Goal: Task Accomplishment & Management: Manage account settings

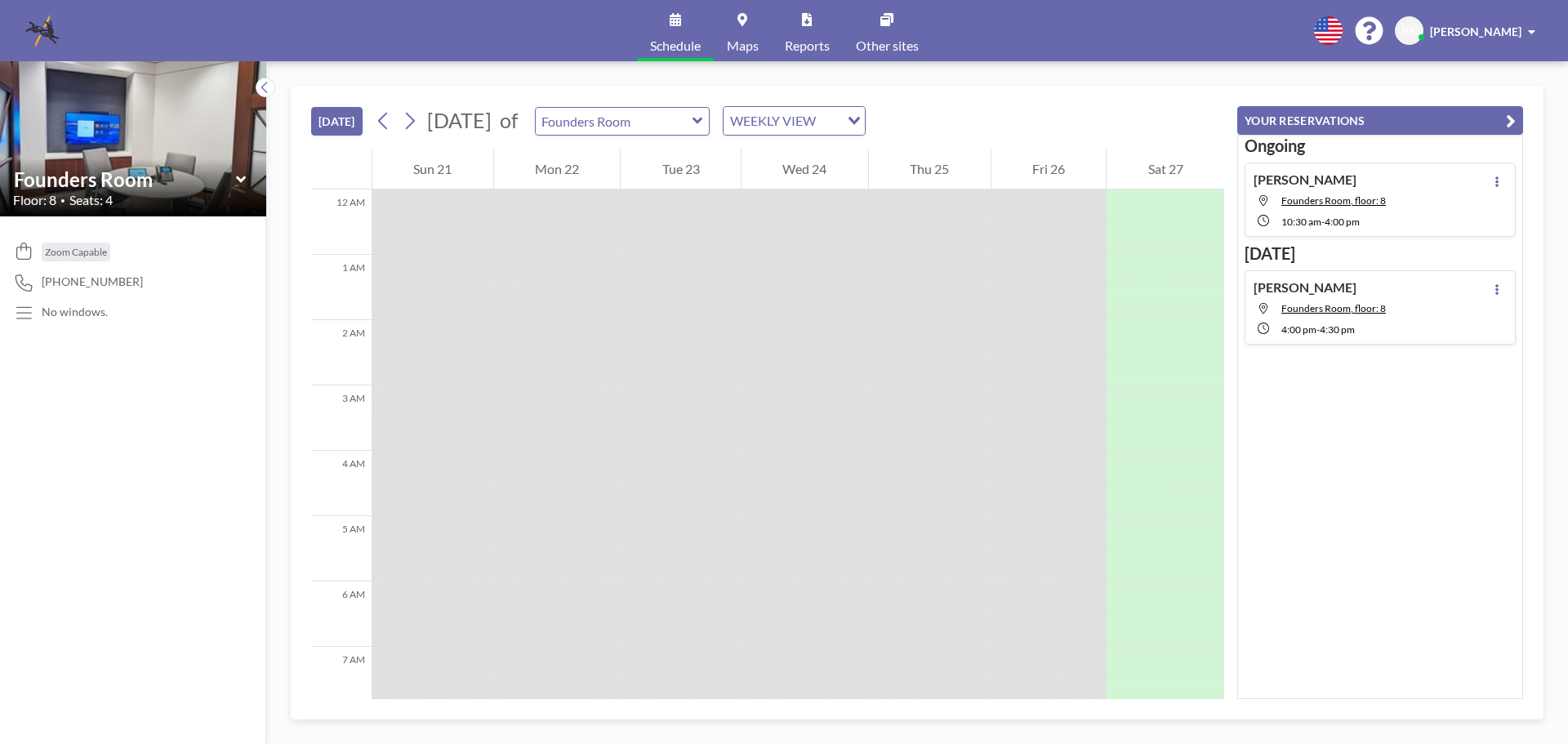
scroll to position [947, 0]
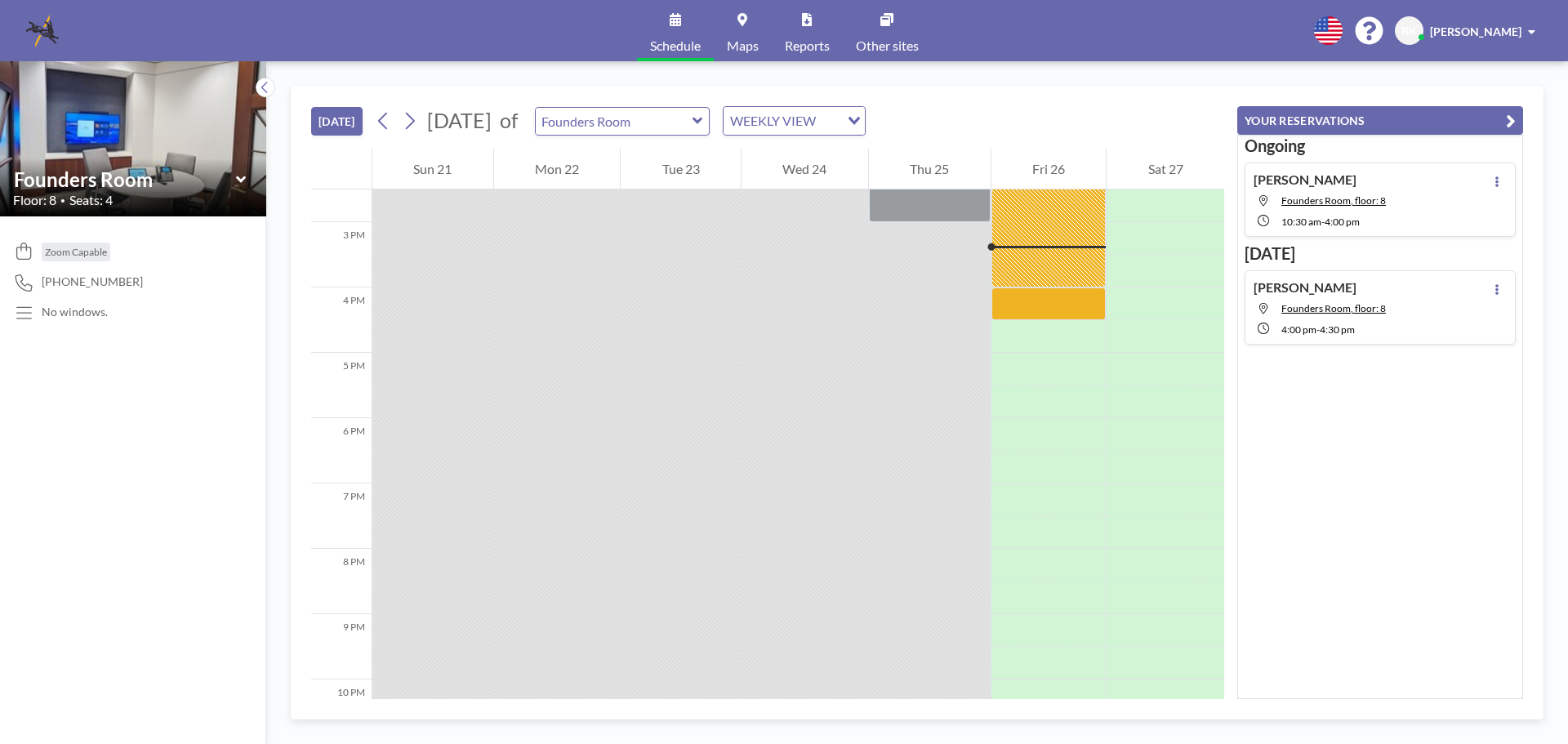
click at [240, 181] on icon at bounding box center [240, 178] width 9 height 7
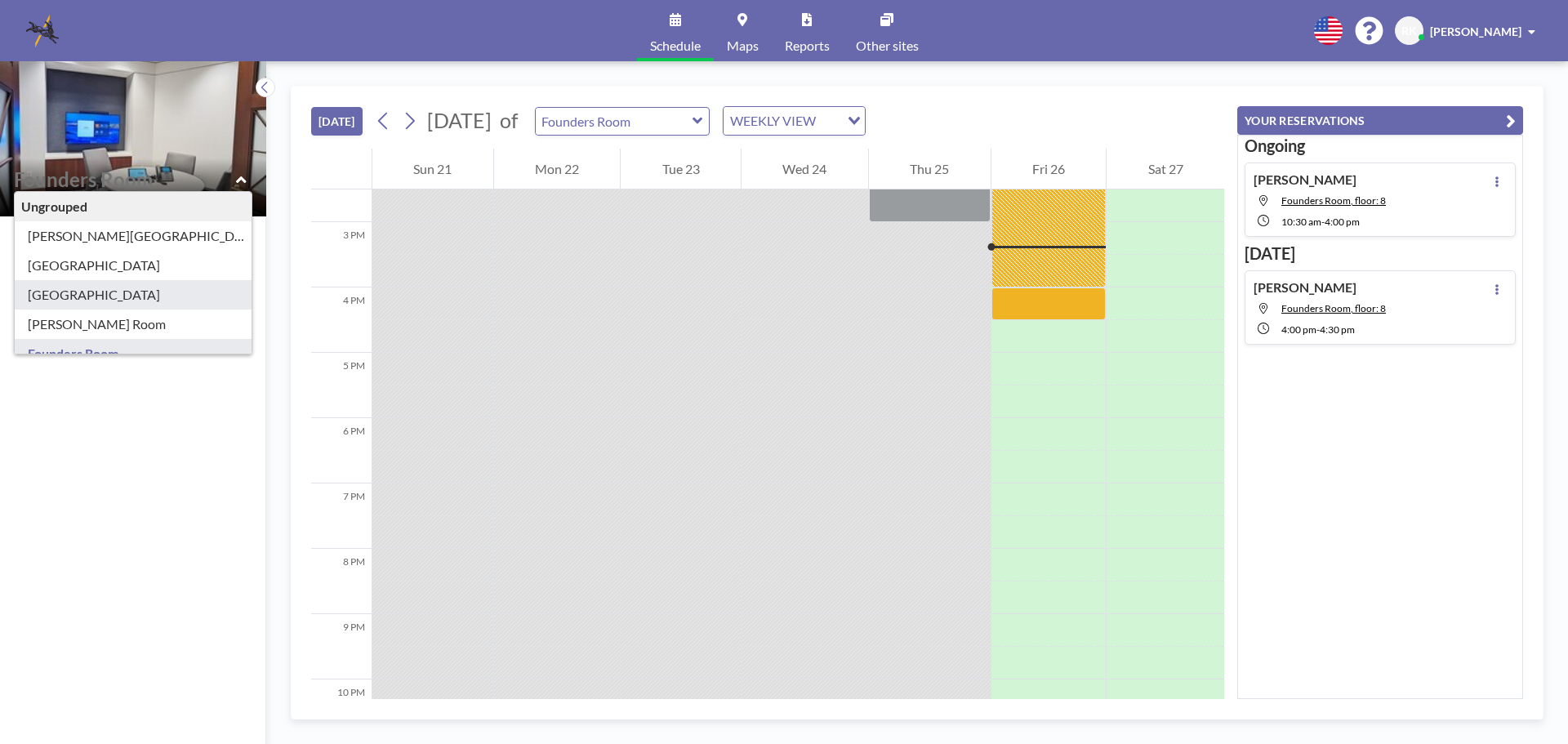
type input "[GEOGRAPHIC_DATA]"
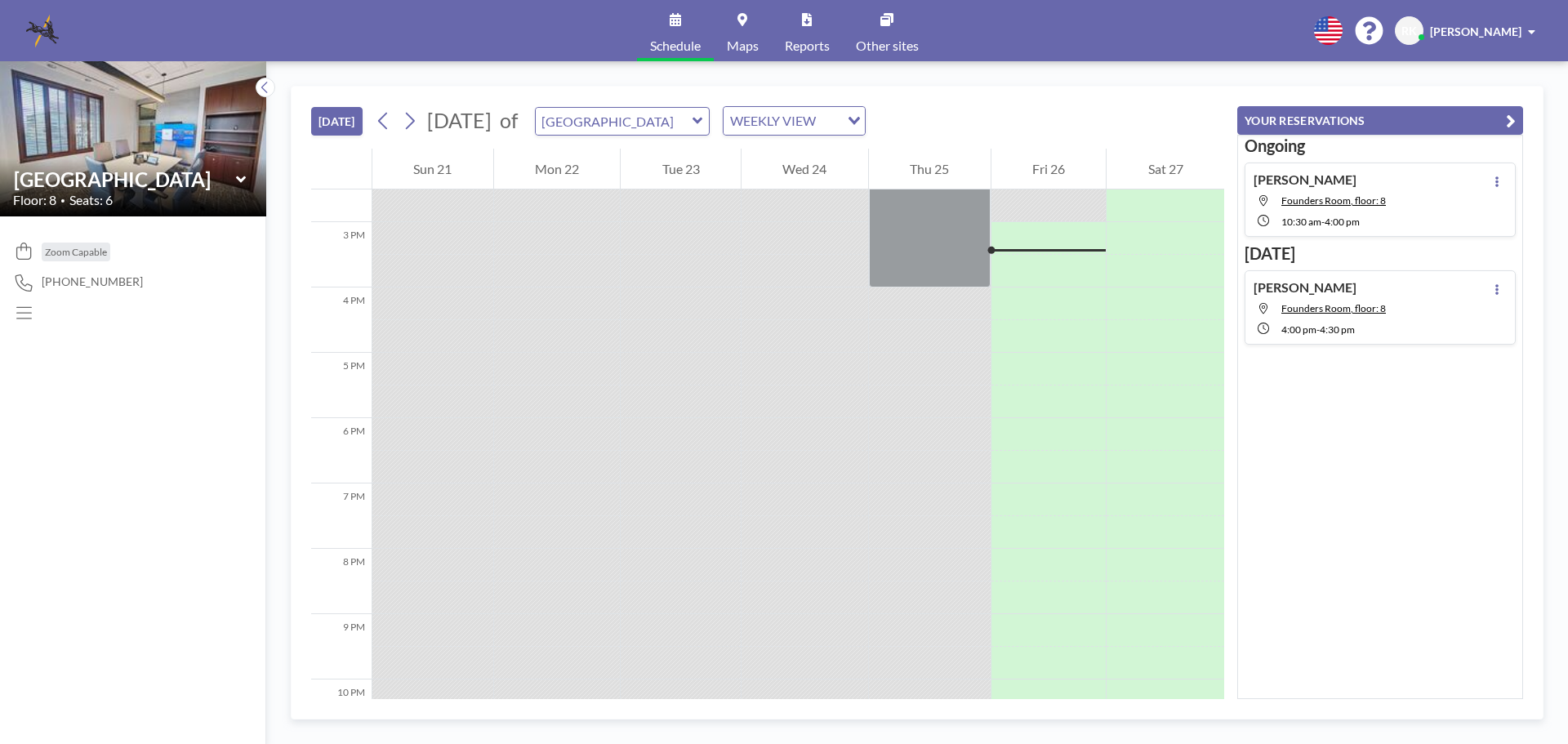
click at [1484, 377] on div "Ongoing [PERSON_NAME] Founders Room, floor: 8 10:30 AM - 4:00 PM [DATE] [PERSON…" at bounding box center [1381, 416] width 286 height 564
click at [1494, 176] on icon at bounding box center [1496, 181] width 7 height 10
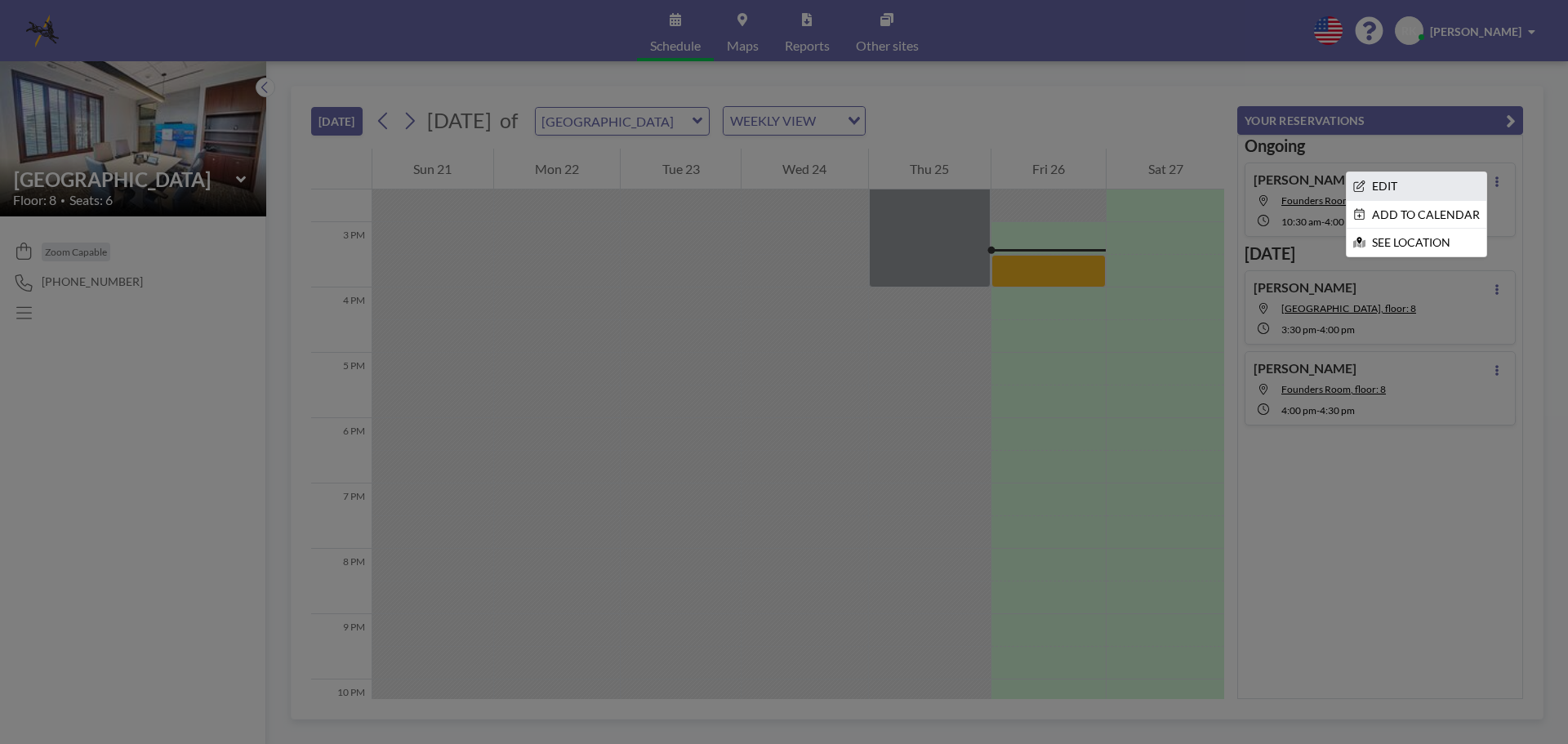
click at [1425, 181] on li "EDIT" at bounding box center [1416, 186] width 139 height 27
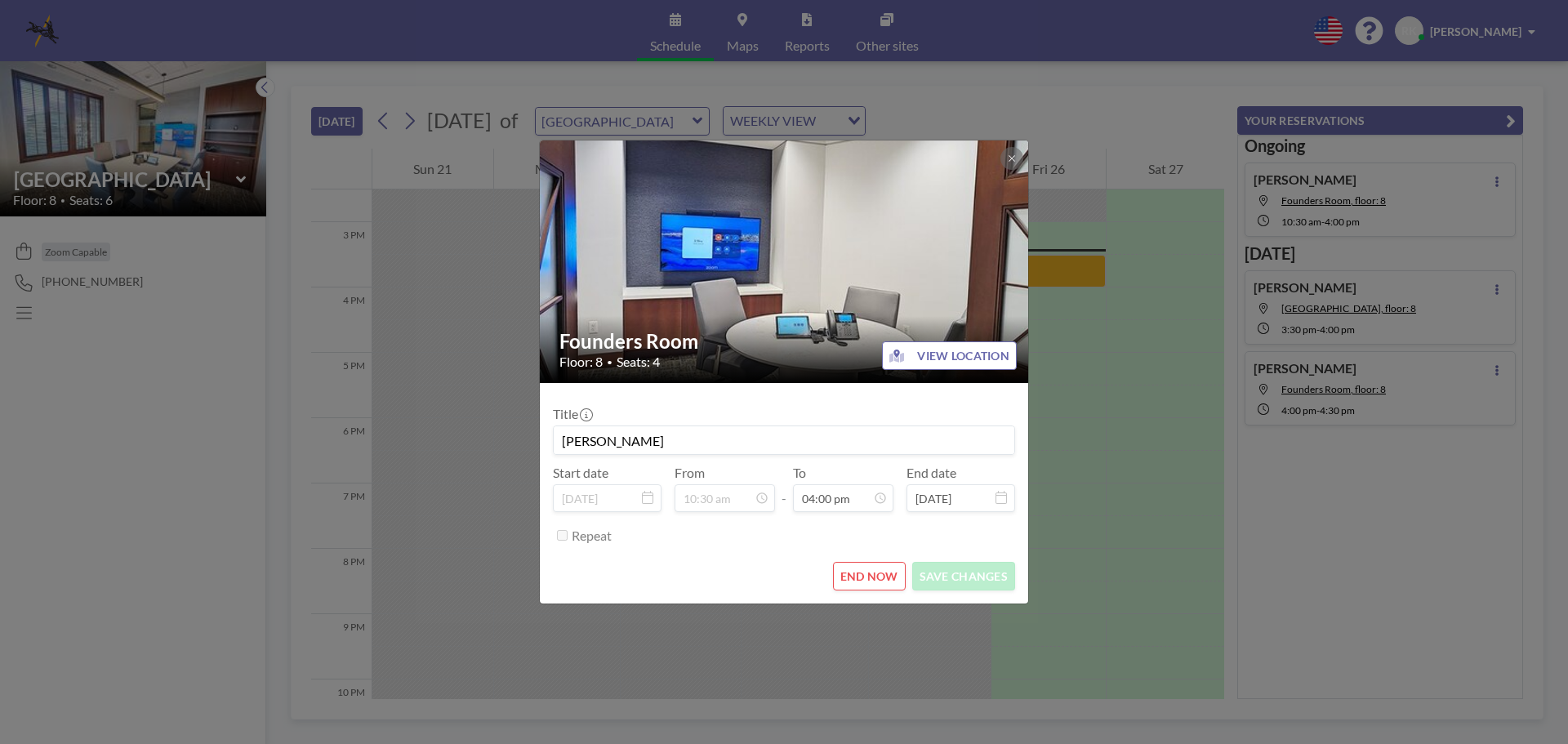
click at [877, 572] on button "END NOW" at bounding box center [869, 576] width 73 height 28
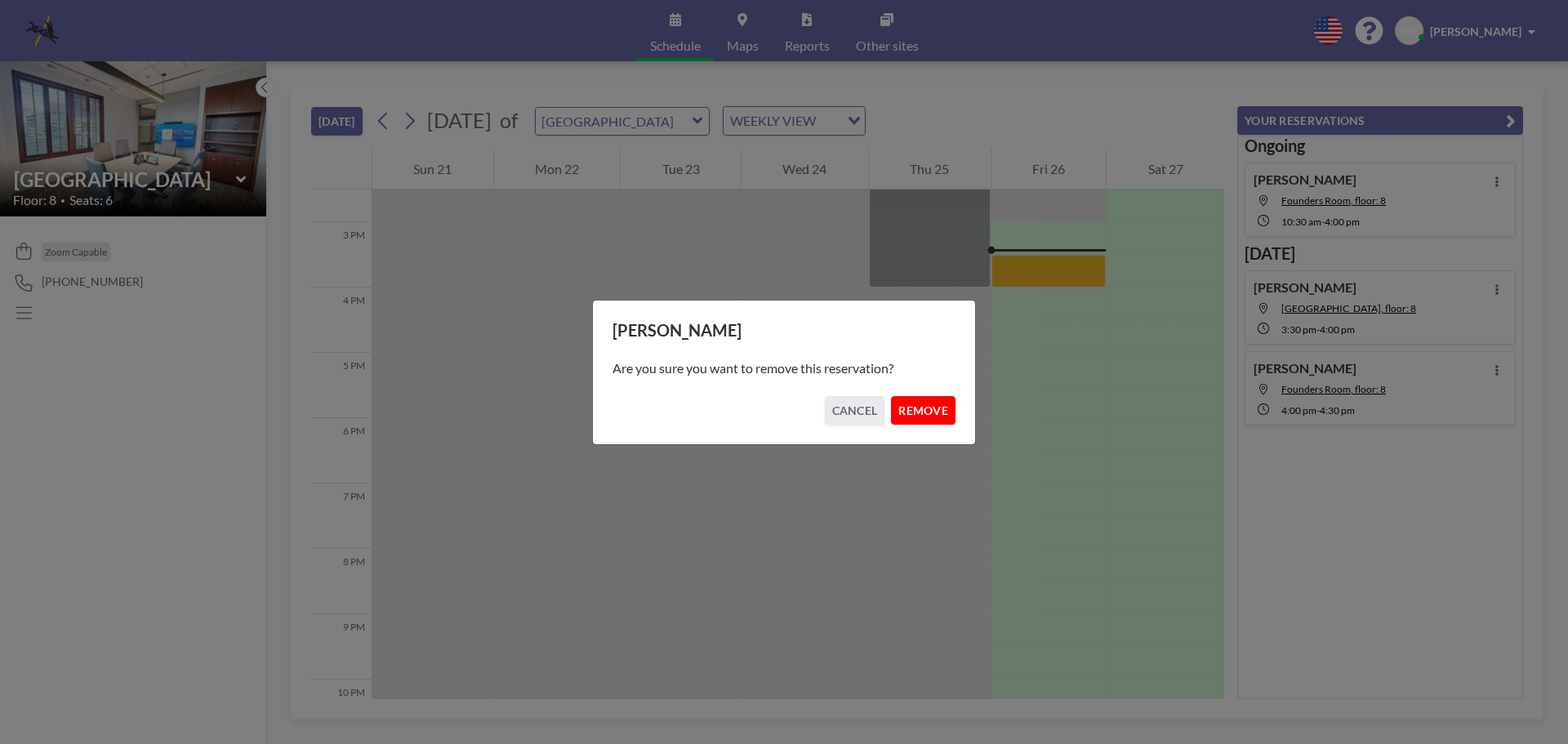
click at [927, 406] on button "REMOVE" at bounding box center [923, 411] width 65 height 28
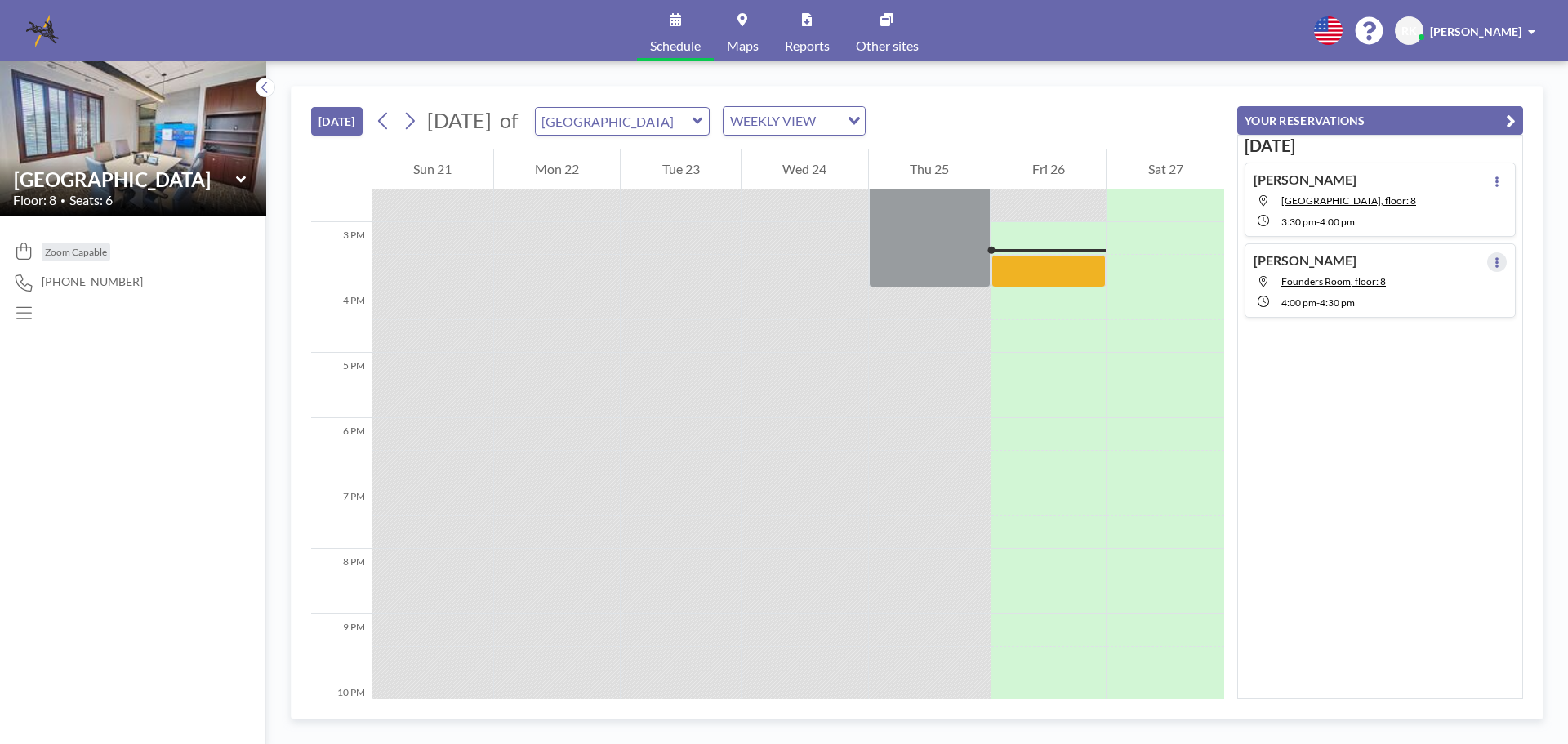
click at [1492, 262] on button at bounding box center [1496, 262] width 20 height 20
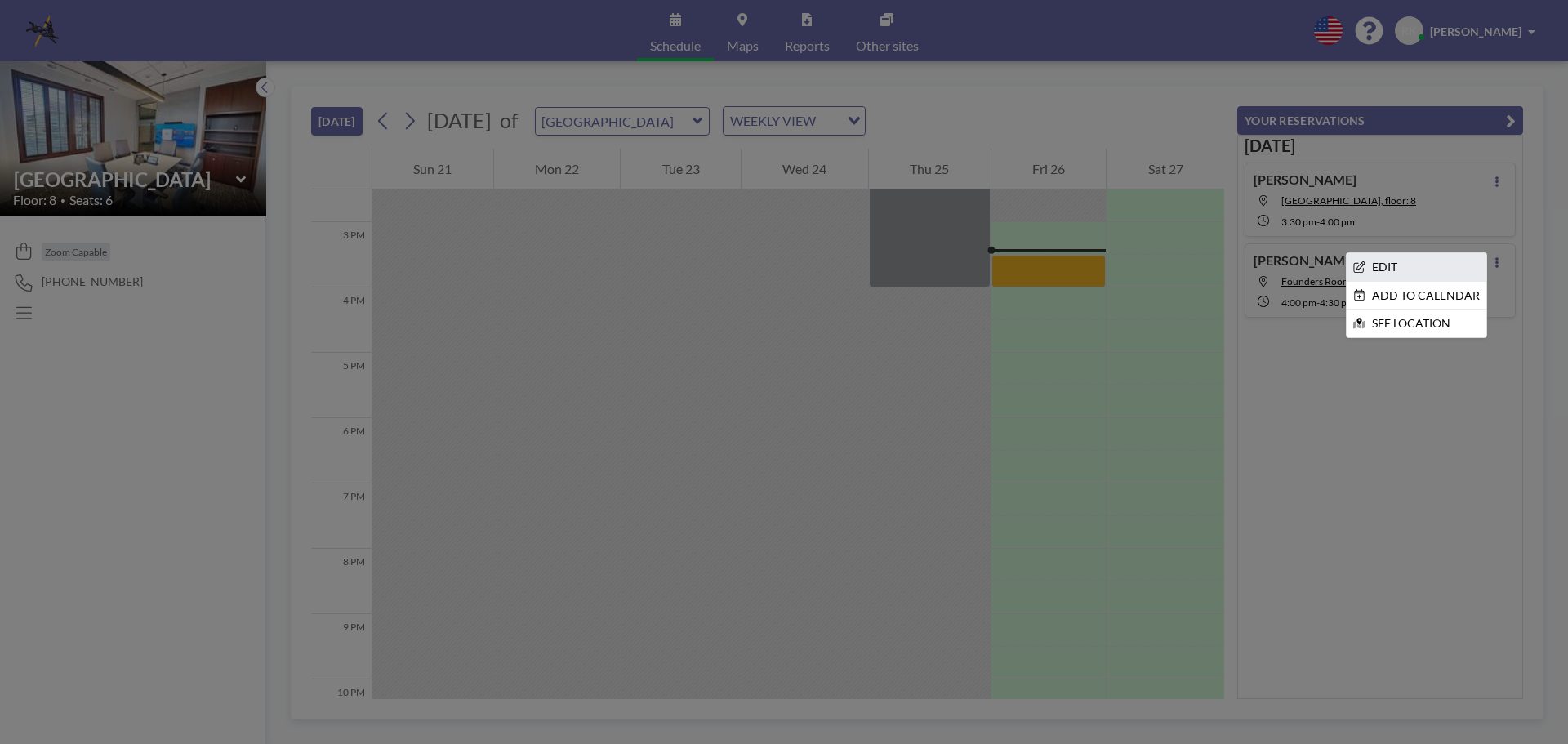
click at [1418, 264] on li "EDIT" at bounding box center [1416, 267] width 139 height 27
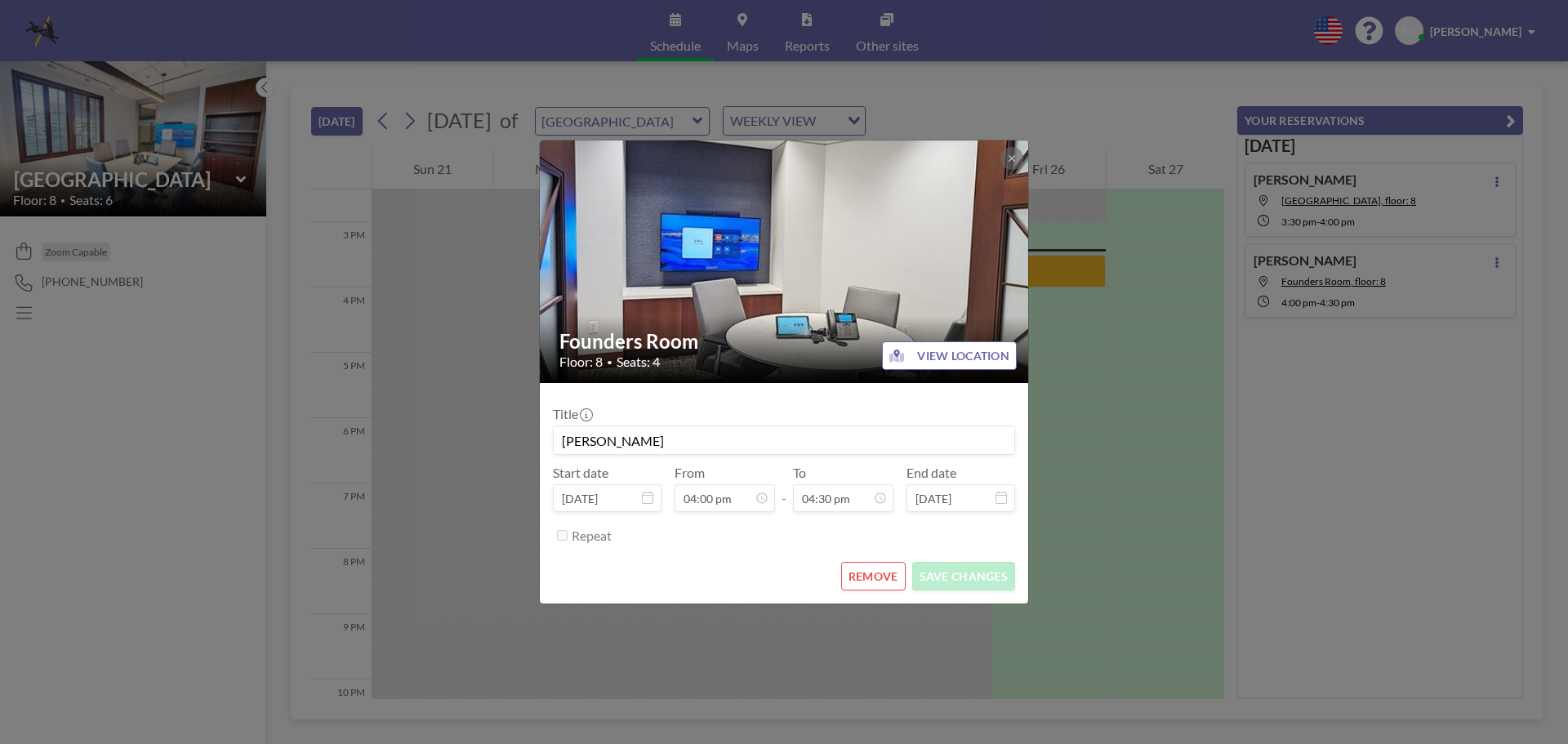
click at [884, 576] on button "REMOVE" at bounding box center [873, 576] width 65 height 28
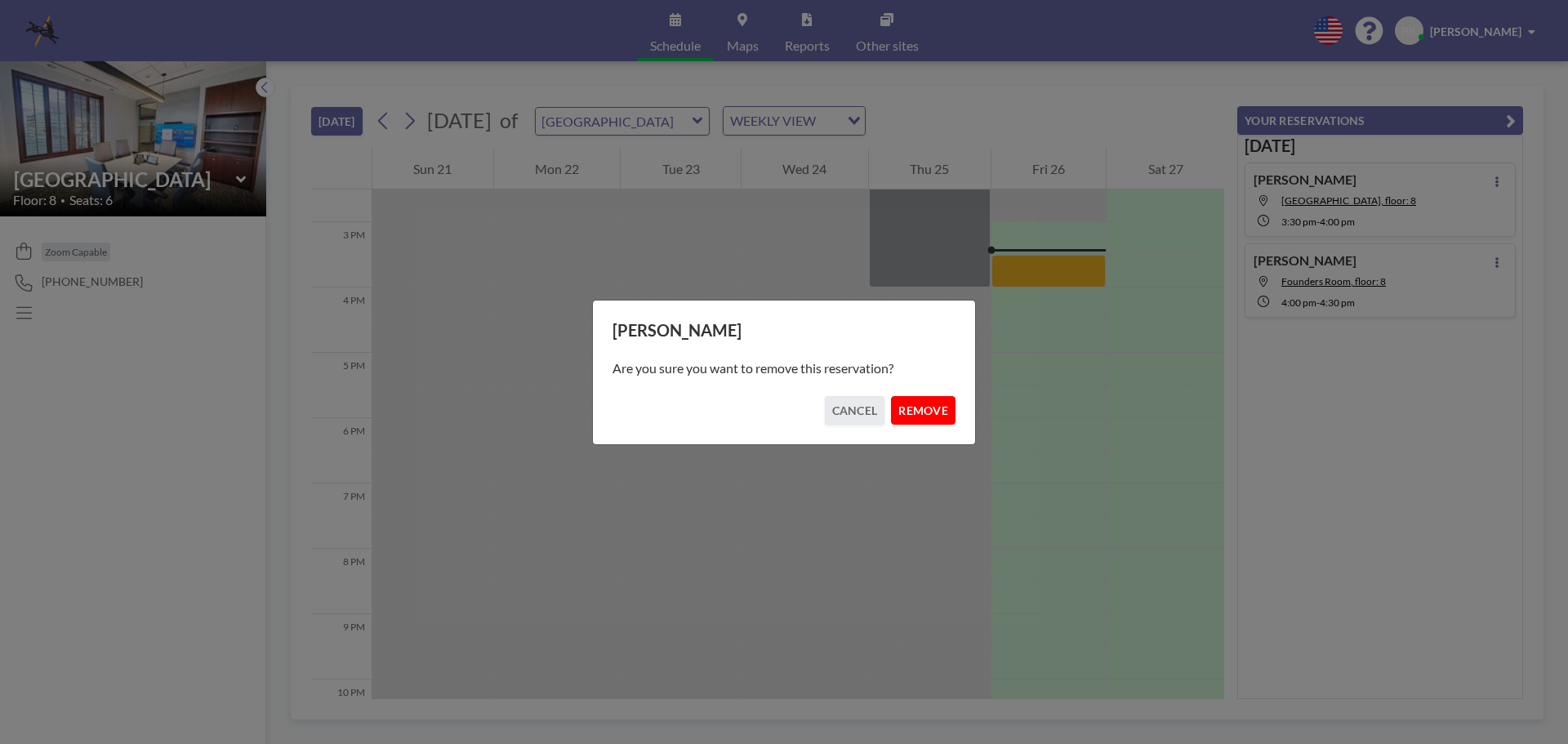
click at [926, 409] on button "REMOVE" at bounding box center [923, 411] width 65 height 28
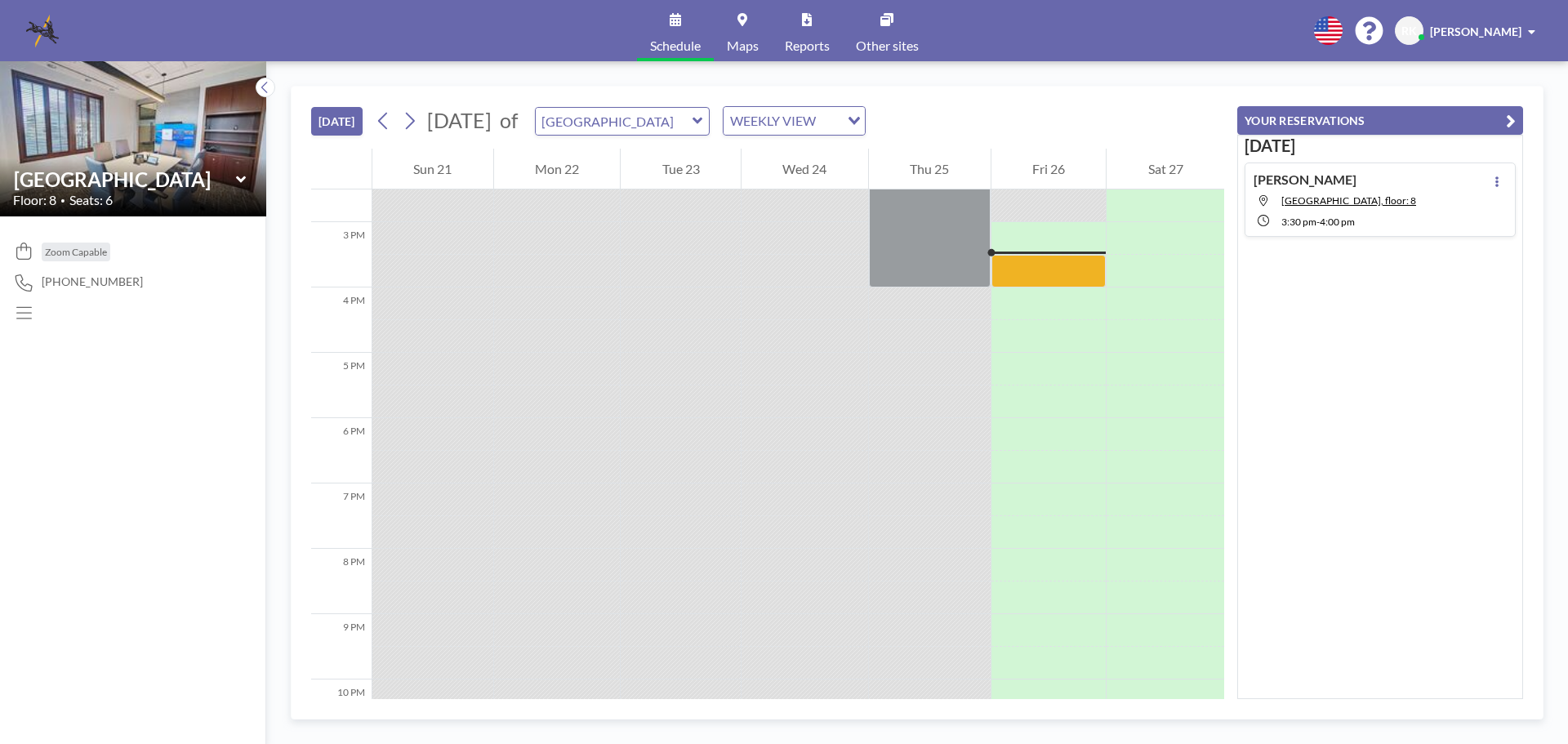
click at [204, 449] on div "Zoom Capable [PHONE_NUMBER]" at bounding box center [133, 480] width 267 height 527
click at [1512, 26] on span "[PERSON_NAME]" at bounding box center [1475, 31] width 91 height 14
click at [1500, 92] on link "Profile" at bounding box center [1486, 78] width 145 height 33
